Goal: Task Accomplishment & Management: Manage account settings

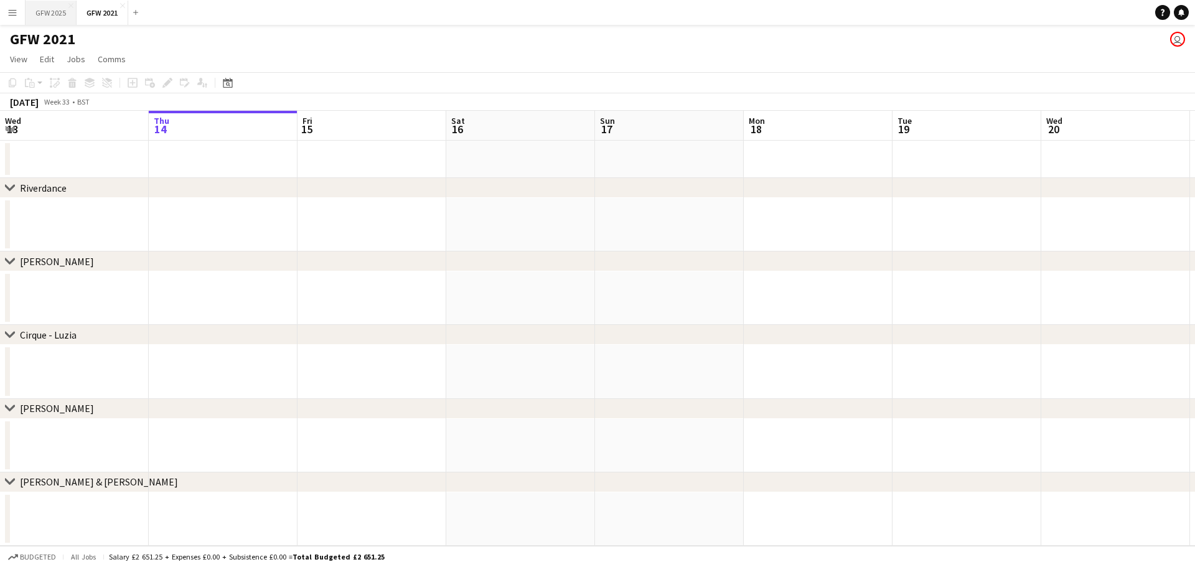
click at [62, 18] on button "GFW 2025 Close" at bounding box center [51, 13] width 51 height 24
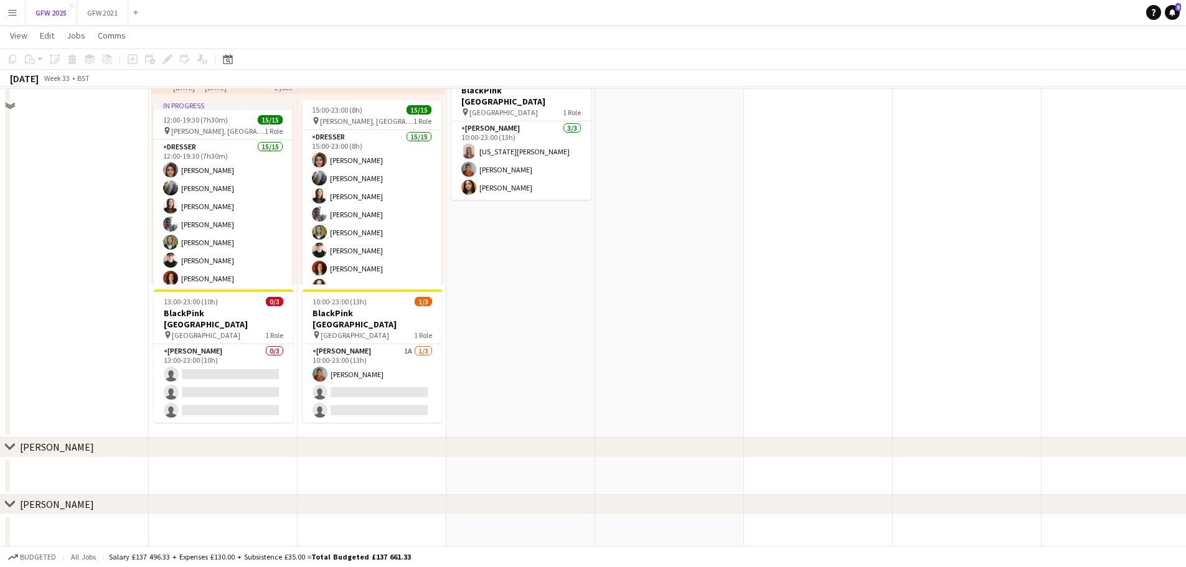
scroll to position [311, 0]
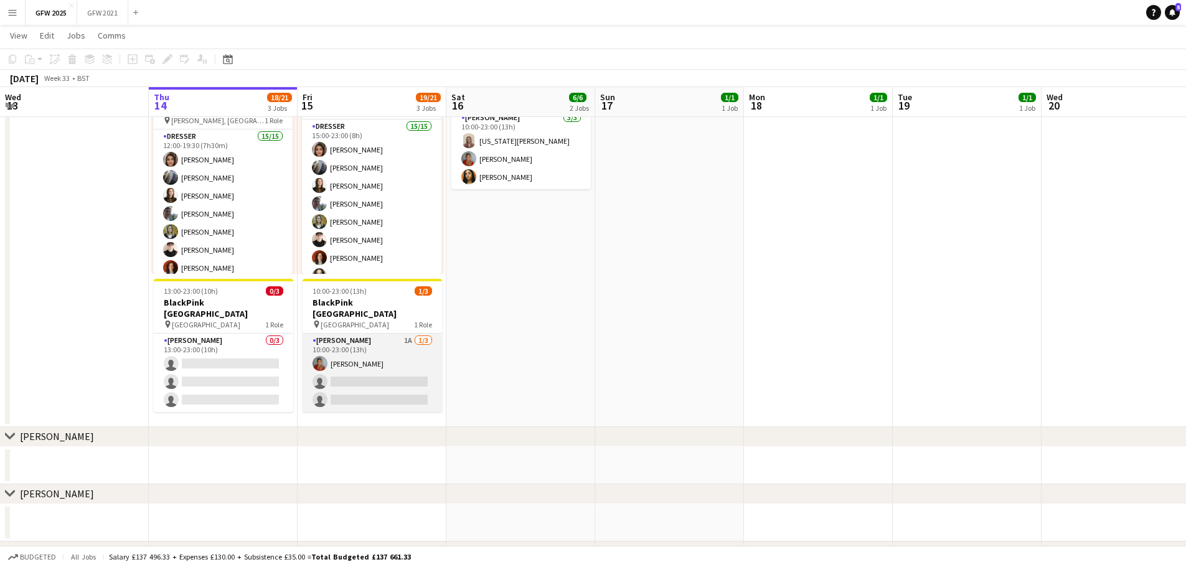
click at [364, 366] on app-card-role "[PERSON_NAME] 1A [DATE] 10:00-23:00 (13h) [PERSON_NAME] single-neutral-actions …" at bounding box center [372, 373] width 139 height 78
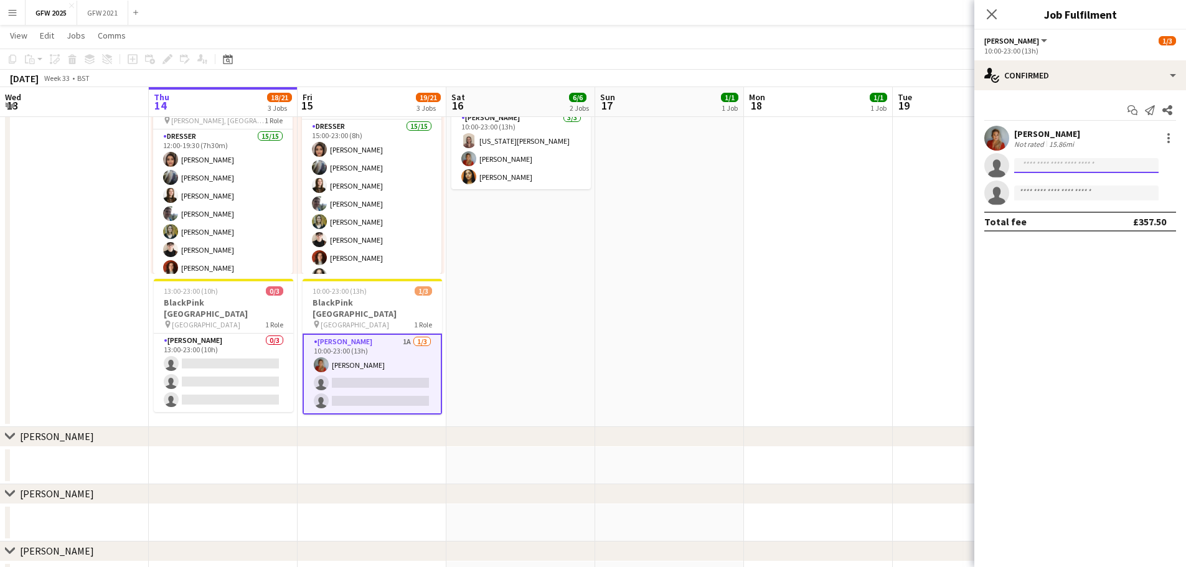
click at [596, 166] on input at bounding box center [1086, 165] width 144 height 15
type input "****"
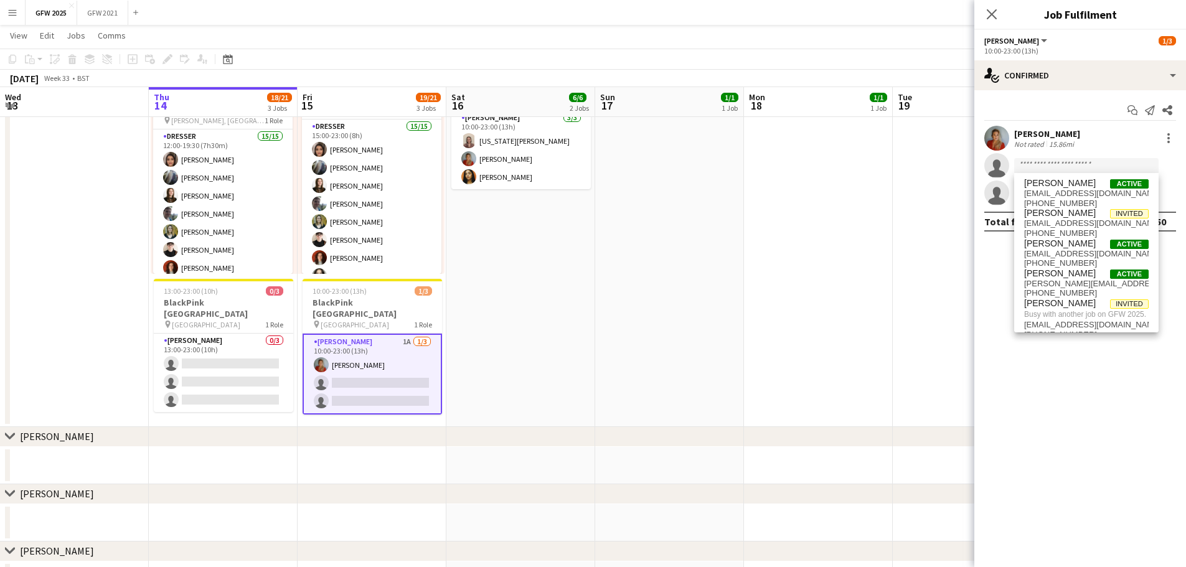
click at [596, 381] on mat-expansion-panel "check Confirmed Start chat Send notification Share [PERSON_NAME] Not rated 15.8…" at bounding box center [1080, 328] width 212 height 477
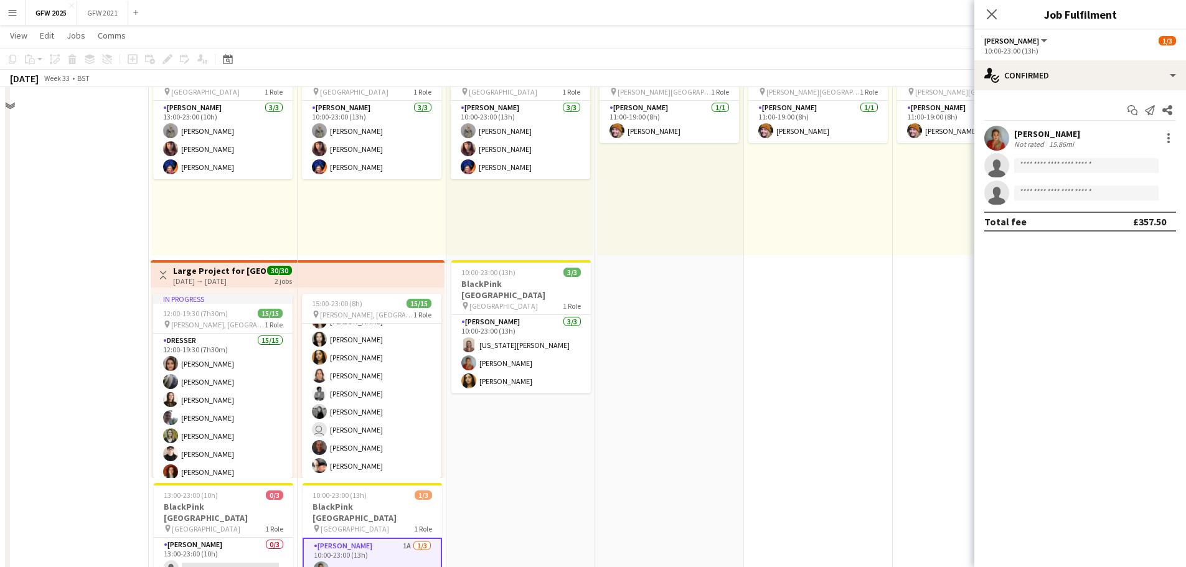
scroll to position [0, 0]
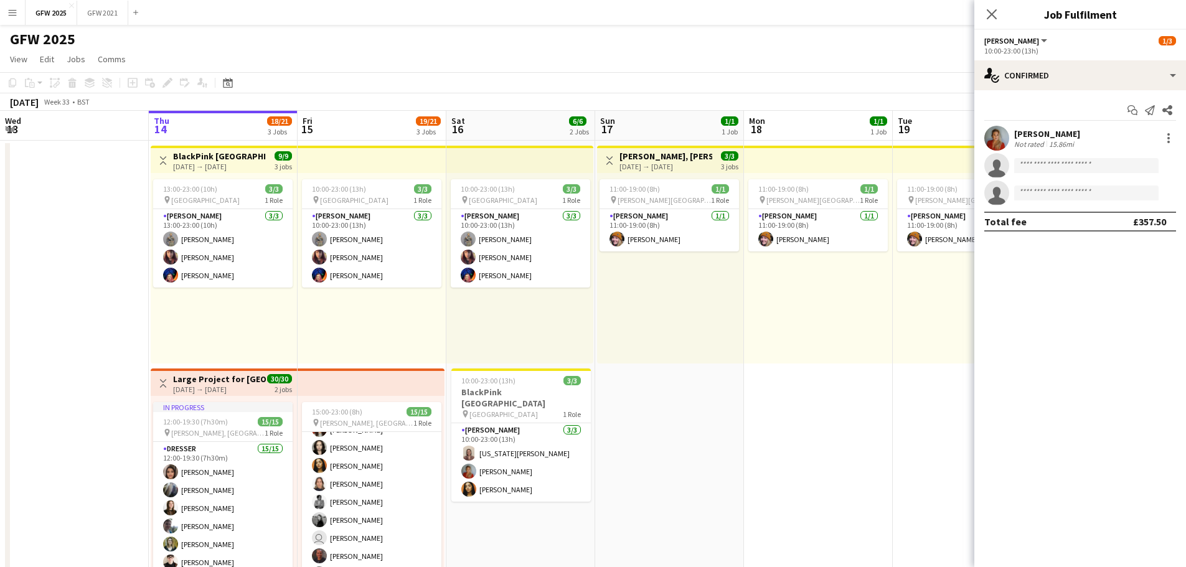
click at [596, 427] on app-date-cell "11:00-19:00 (8h) 1/1 pin [PERSON_NAME] Park [PERSON_NAME] 1 Role [PERSON_NAME] …" at bounding box center [818, 440] width 149 height 599
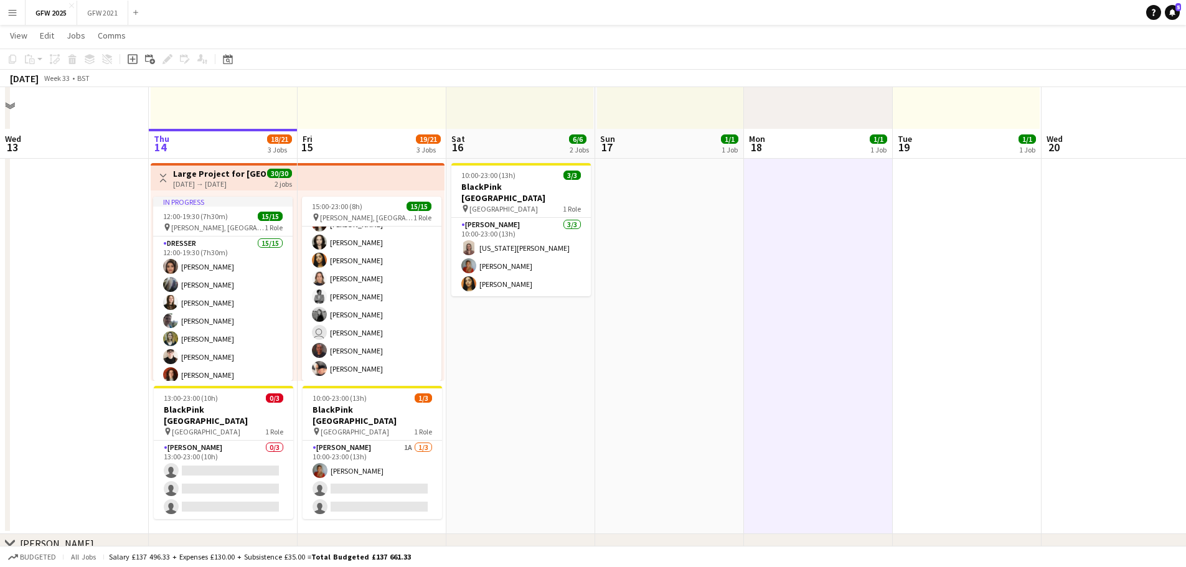
scroll to position [249, 0]
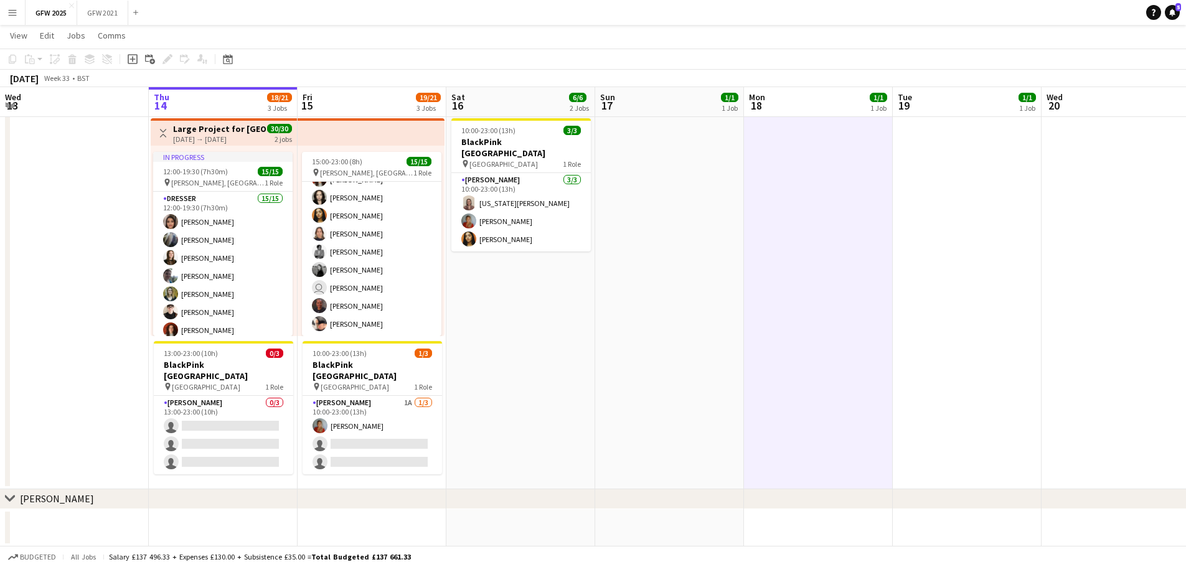
click at [11, 12] on app-icon "Menu" at bounding box center [12, 12] width 10 height 10
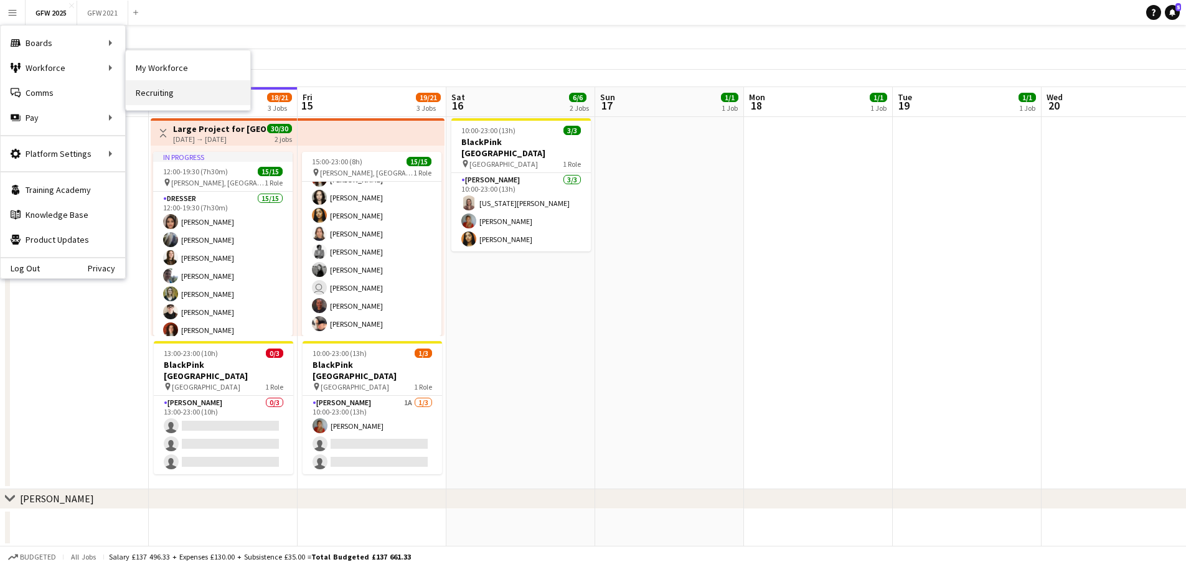
click at [164, 101] on link "Recruiting" at bounding box center [188, 92] width 125 height 25
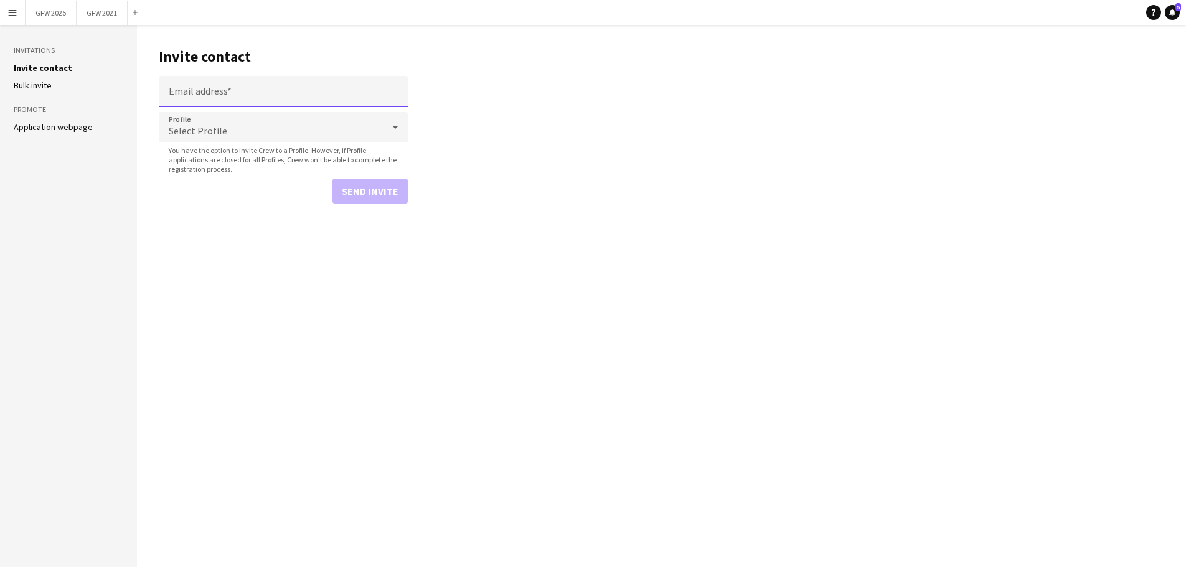
click at [243, 92] on input "Email address" at bounding box center [283, 91] width 249 height 31
paste input "**********"
type input "**********"
click at [371, 133] on div "Select Profile" at bounding box center [271, 127] width 224 height 30
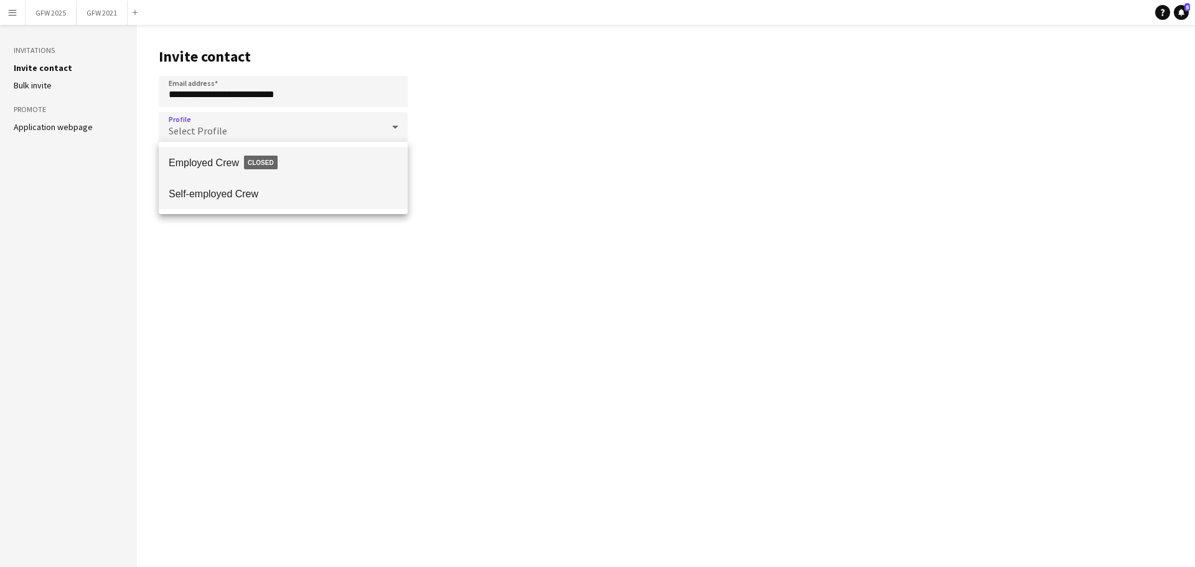
click at [295, 198] on span "Self-employed Crew" at bounding box center [283, 194] width 229 height 12
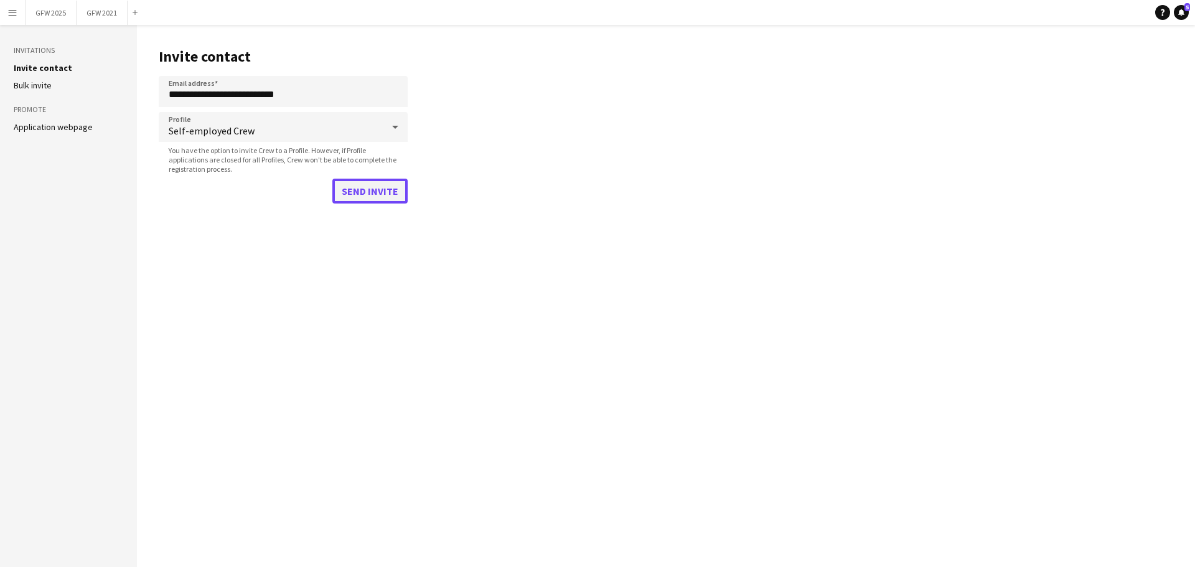
click at [375, 187] on button "Send invite" at bounding box center [369, 191] width 75 height 25
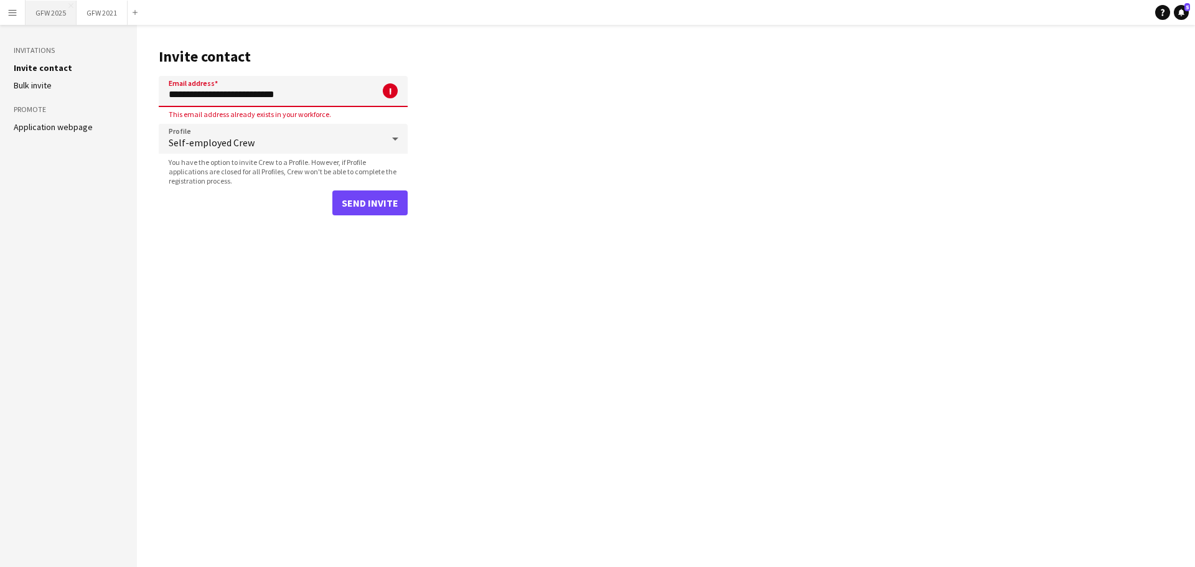
click at [50, 19] on button "GFW 2025 Close" at bounding box center [51, 13] width 51 height 24
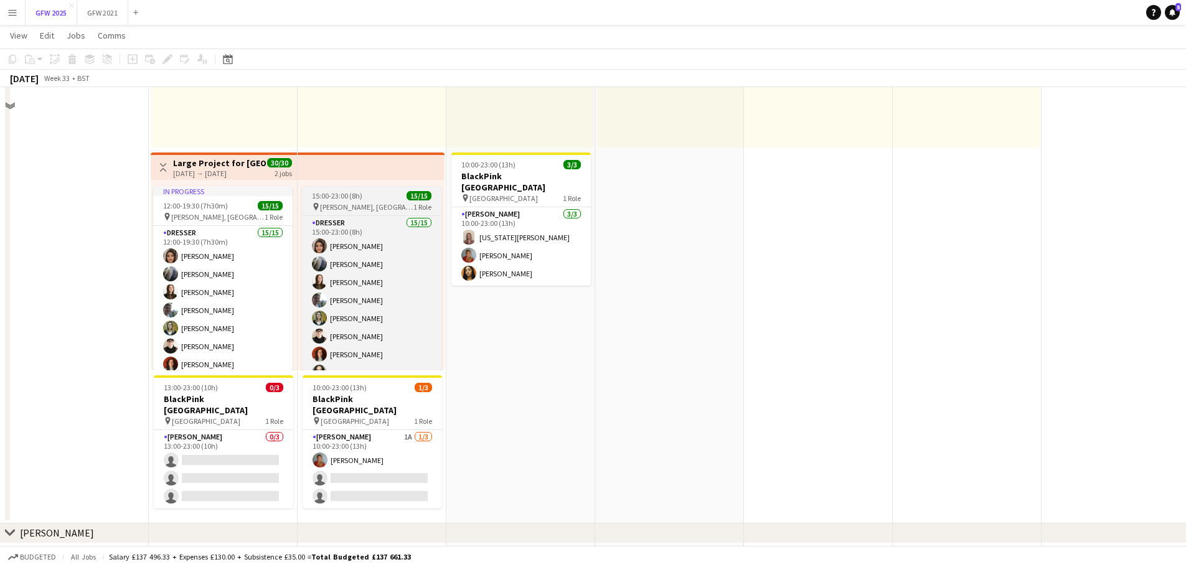
scroll to position [249, 0]
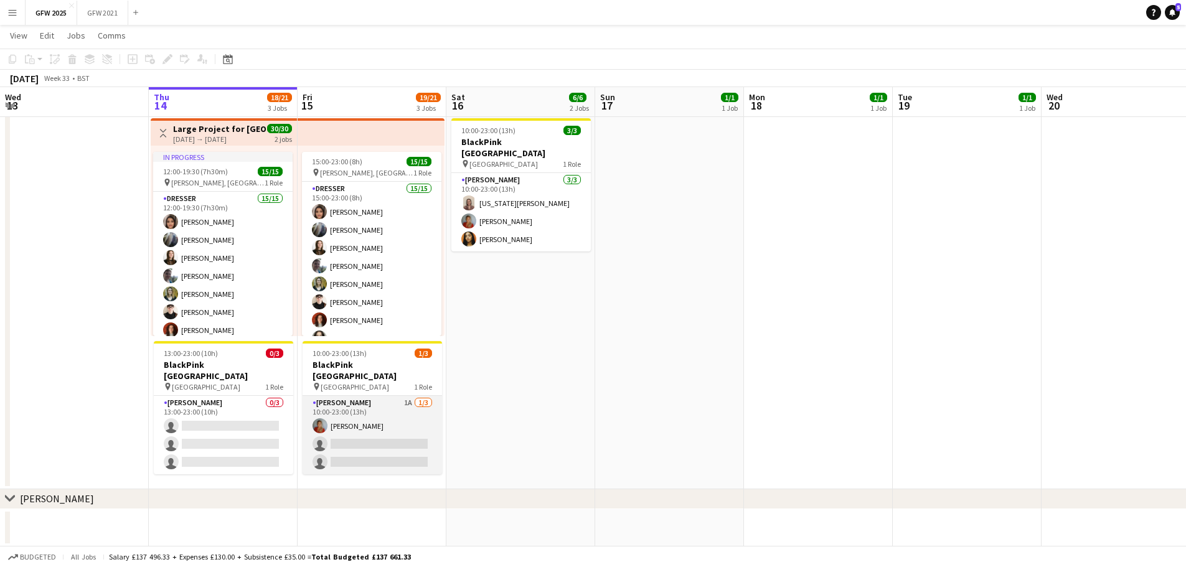
click at [356, 435] on app-card-role "[PERSON_NAME] 1A [DATE] 10:00-23:00 (13h) [PERSON_NAME] single-neutral-actions …" at bounding box center [372, 435] width 139 height 78
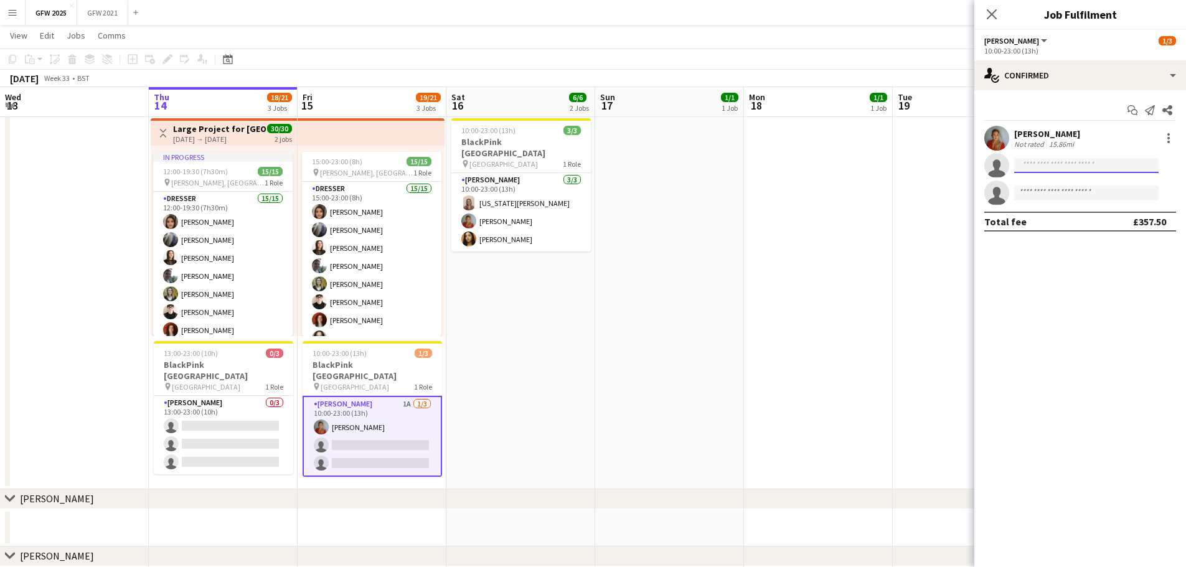
click at [596, 164] on input at bounding box center [1086, 165] width 144 height 15
type input "******"
click at [596, 192] on span "[EMAIL_ADDRESS][DOMAIN_NAME]" at bounding box center [1086, 194] width 125 height 10
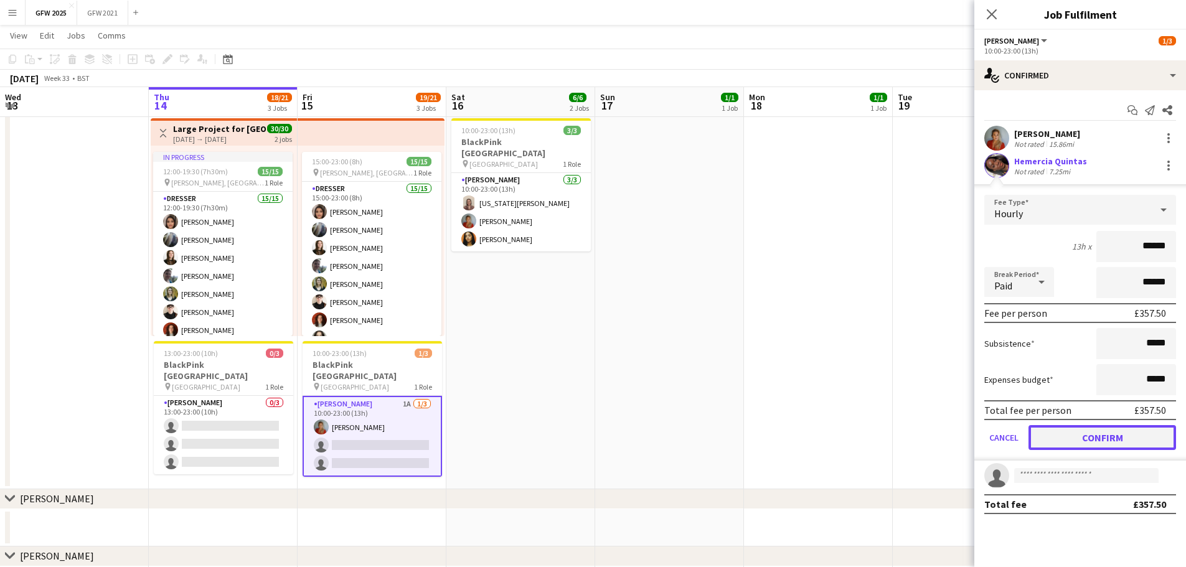
click at [596, 440] on button "Confirm" at bounding box center [1103, 437] width 148 height 25
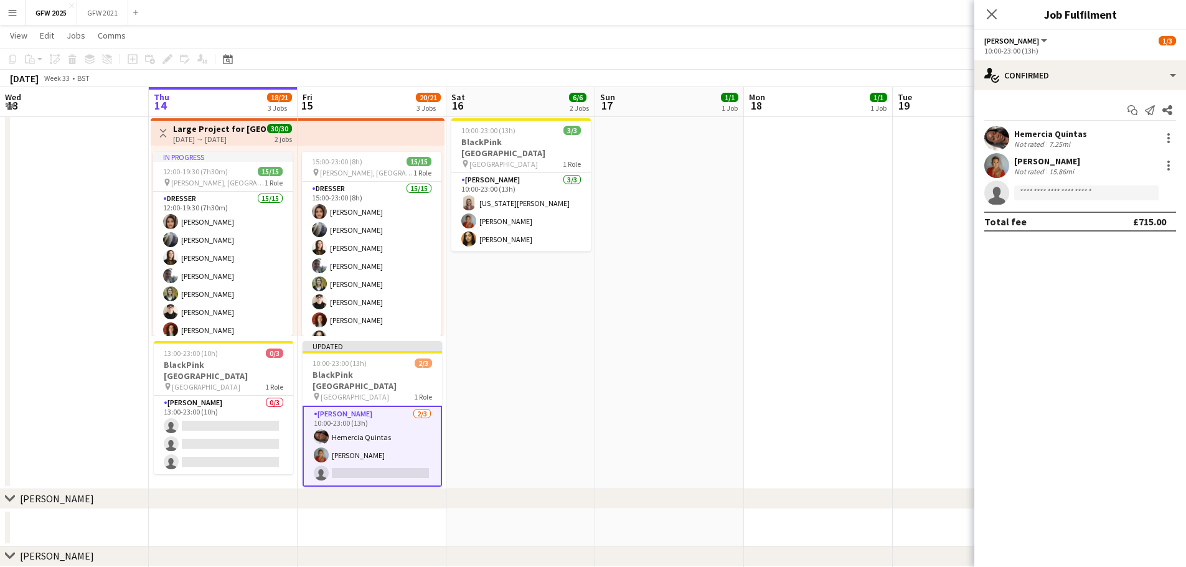
click at [596, 134] on div "Hemercia Quintas" at bounding box center [1050, 133] width 73 height 11
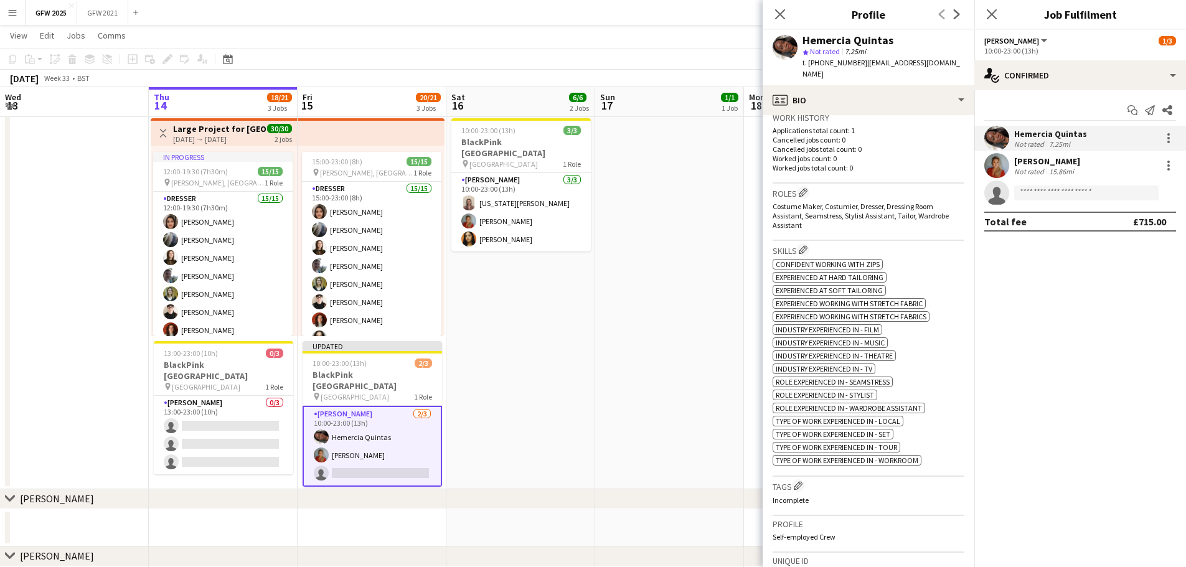
scroll to position [556, 0]
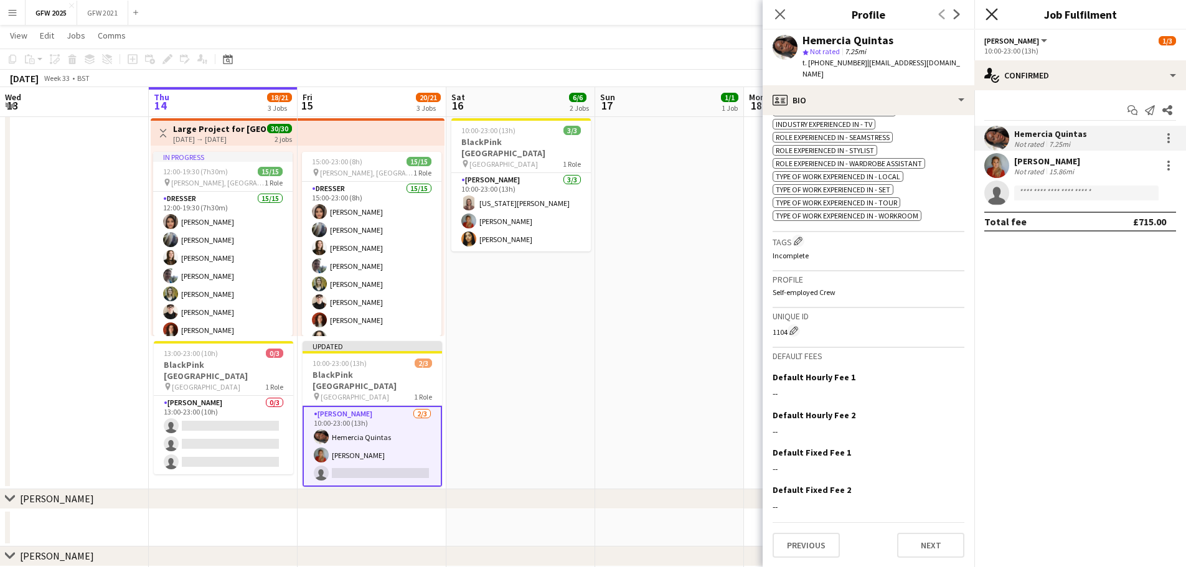
click at [596, 12] on icon at bounding box center [992, 14] width 12 height 12
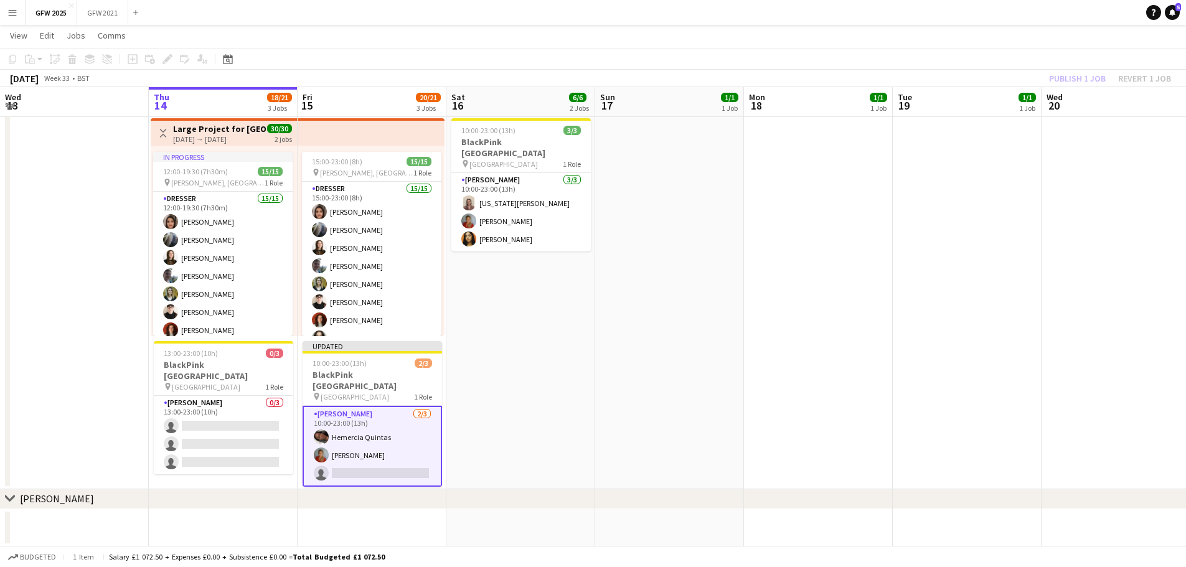
click at [596, 80] on div "Publish 1 job Revert 1 job" at bounding box center [1110, 78] width 152 height 16
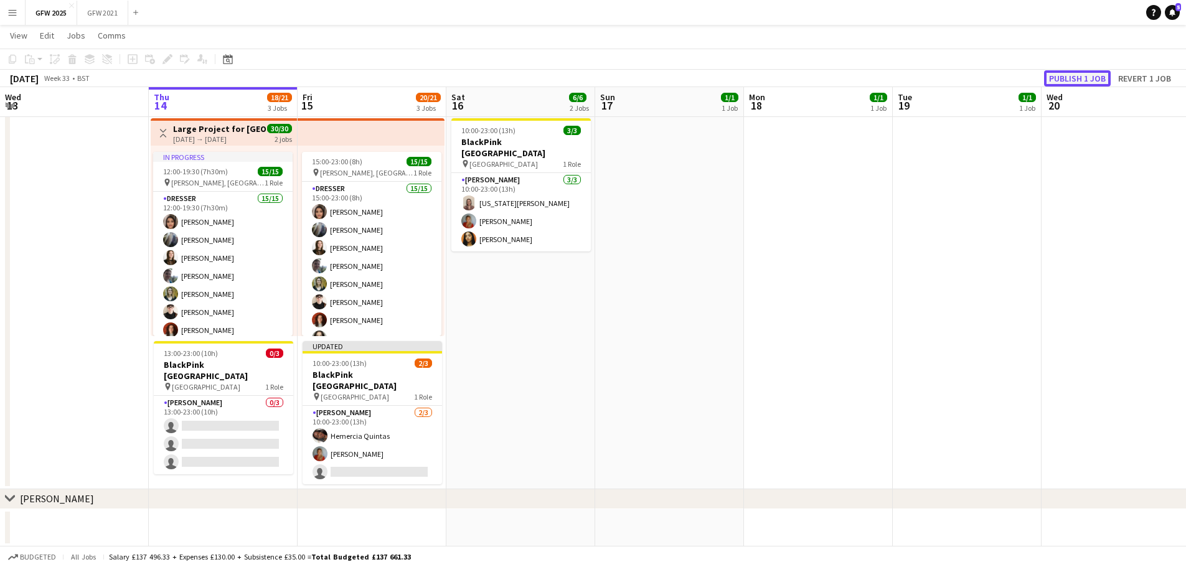
click at [596, 78] on button "Publish 1 job" at bounding box center [1077, 78] width 67 height 16
